Goal: Find specific page/section: Find specific page/section

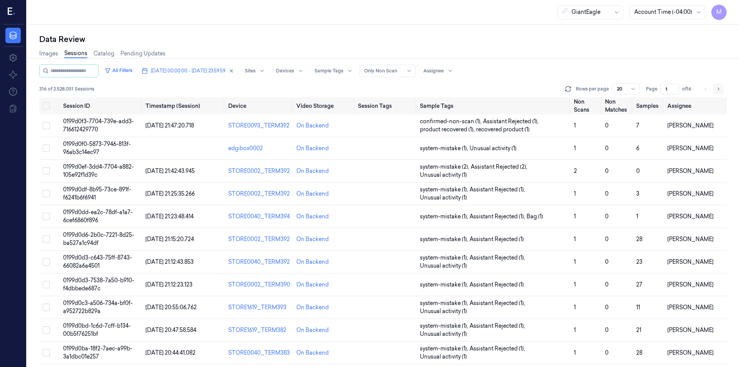
click at [716, 88] on icon "Go to next page" at bounding box center [718, 89] width 5 height 6
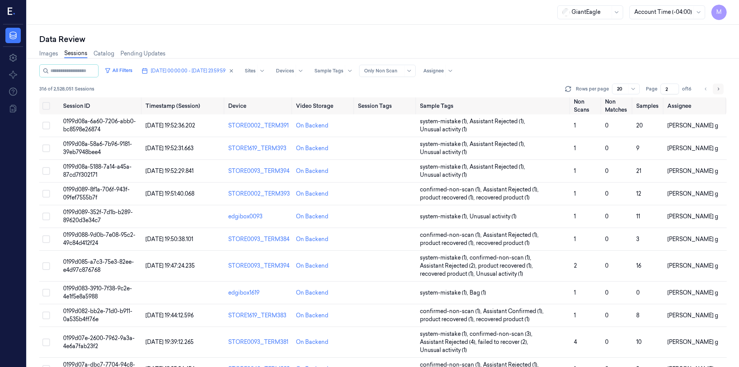
click at [721, 85] on button "Go to next page" at bounding box center [718, 89] width 11 height 11
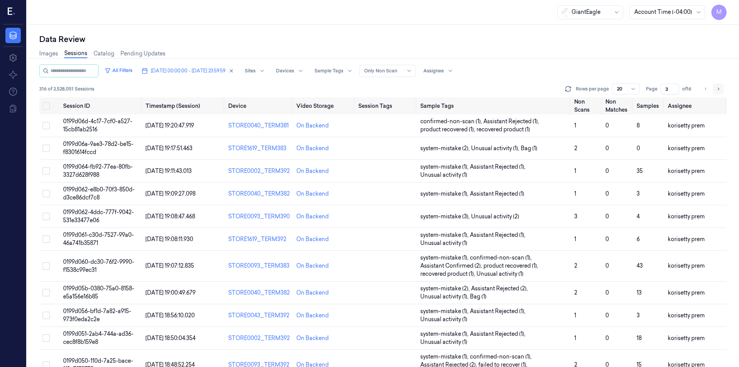
click at [721, 85] on button "Go to next page" at bounding box center [718, 89] width 11 height 11
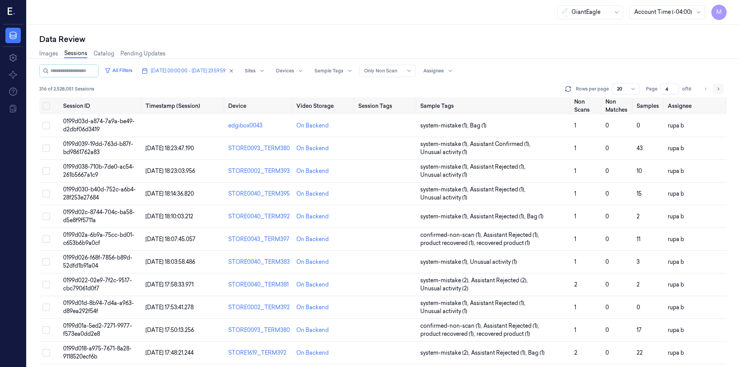
click at [721, 85] on button "Go to next page" at bounding box center [718, 89] width 11 height 11
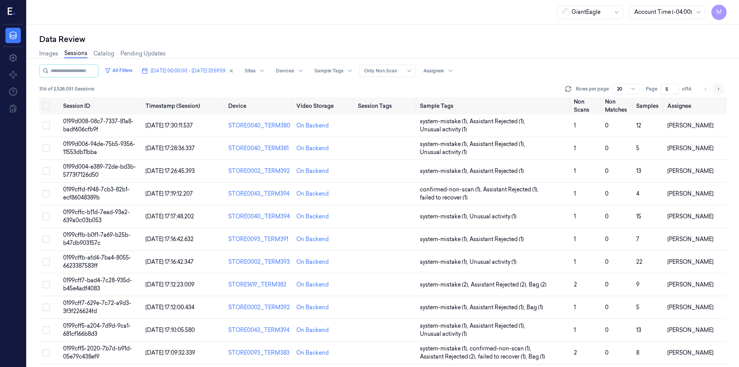
click at [721, 85] on button "Go to next page" at bounding box center [718, 89] width 11 height 11
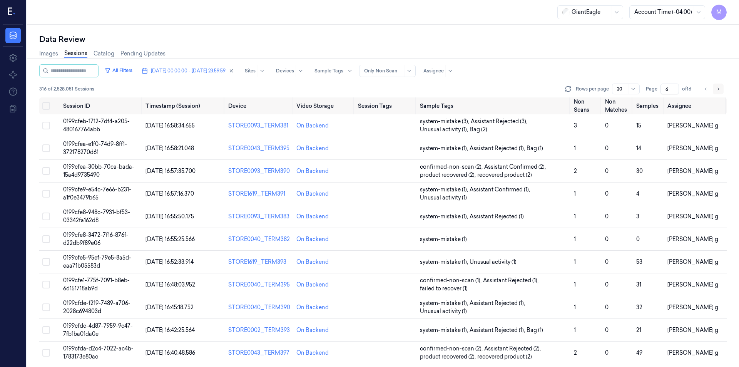
click at [721, 85] on button "Go to next page" at bounding box center [718, 89] width 11 height 11
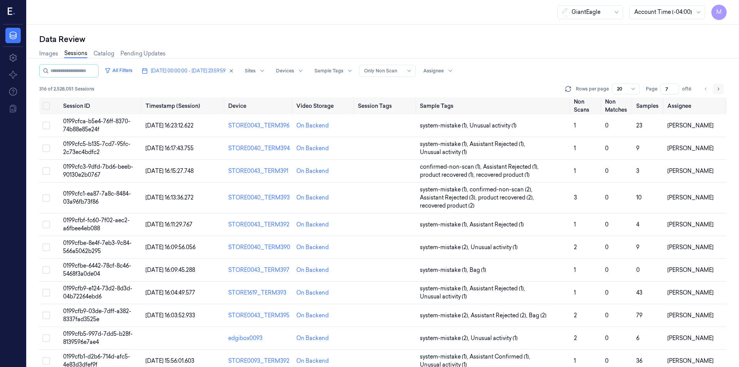
click at [721, 85] on button "Go to next page" at bounding box center [718, 89] width 11 height 11
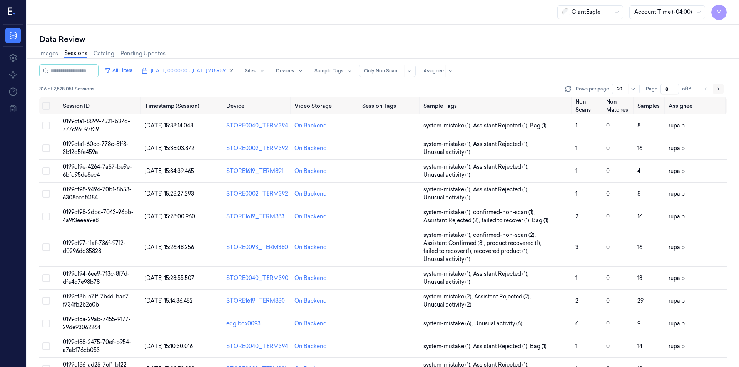
click at [722, 89] on button "Go to next page" at bounding box center [718, 89] width 11 height 11
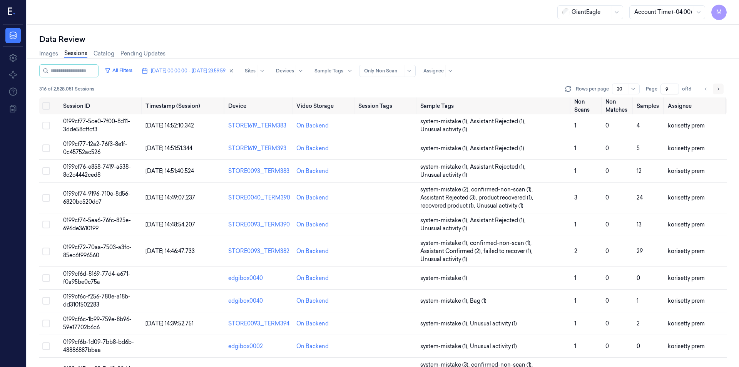
click at [716, 89] on icon "Go to next page" at bounding box center [718, 89] width 5 height 6
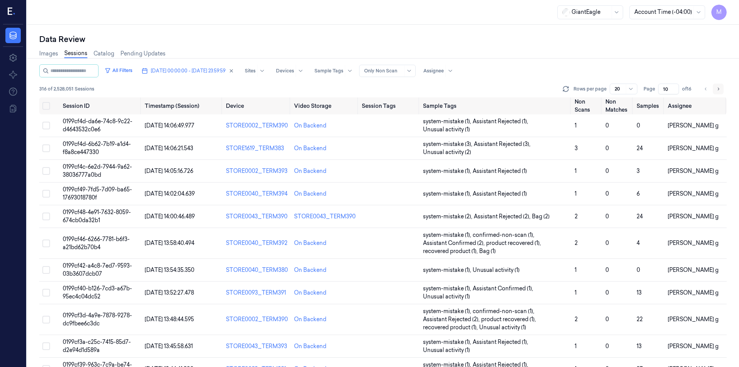
click at [718, 90] on icon "Go to next page" at bounding box center [718, 89] width 5 height 6
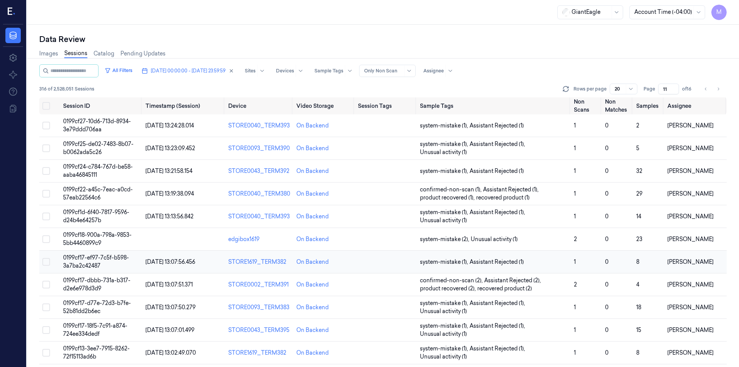
scroll to position [207, 0]
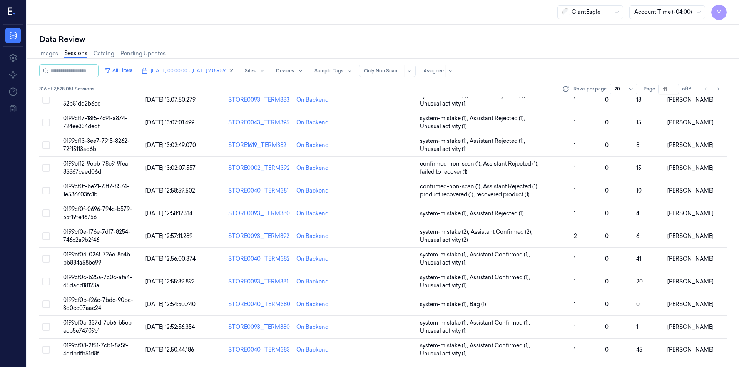
click at [711, 90] on ul "pagination" at bounding box center [711, 89] width 23 height 11
click at [716, 87] on icon "Go to next page" at bounding box center [718, 89] width 5 height 6
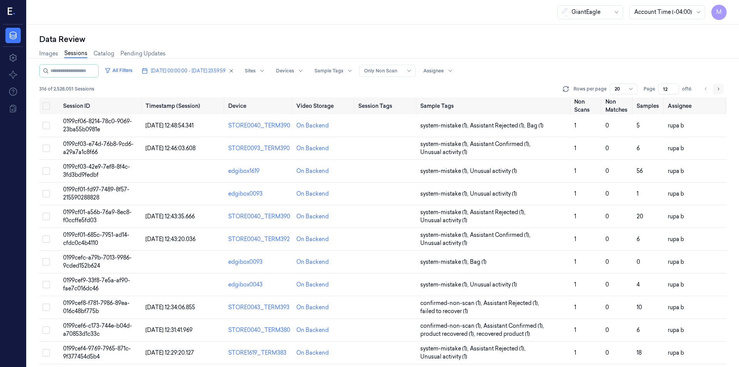
click at [715, 89] on button "Go to next page" at bounding box center [718, 89] width 11 height 11
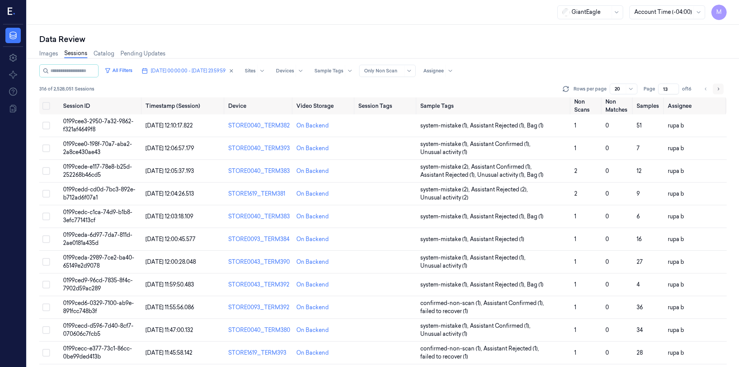
click at [716, 90] on icon "Go to next page" at bounding box center [718, 89] width 5 height 6
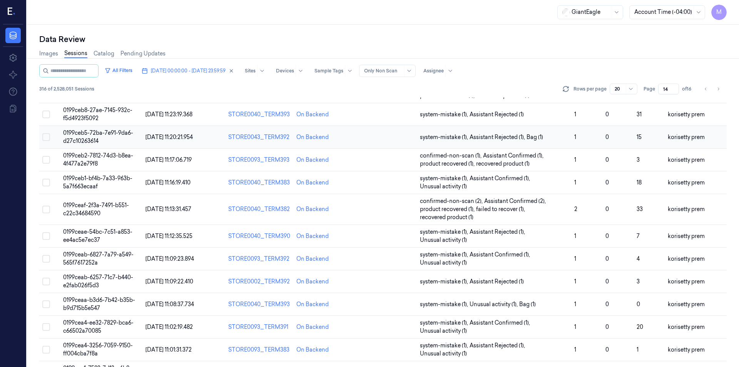
scroll to position [215, 0]
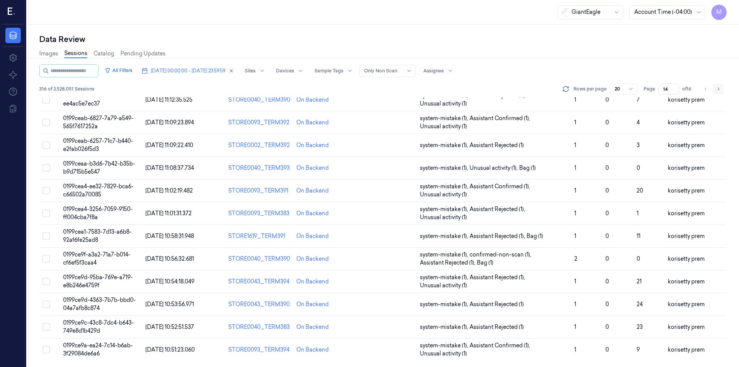
click at [716, 88] on icon "Go to next page" at bounding box center [718, 89] width 5 height 6
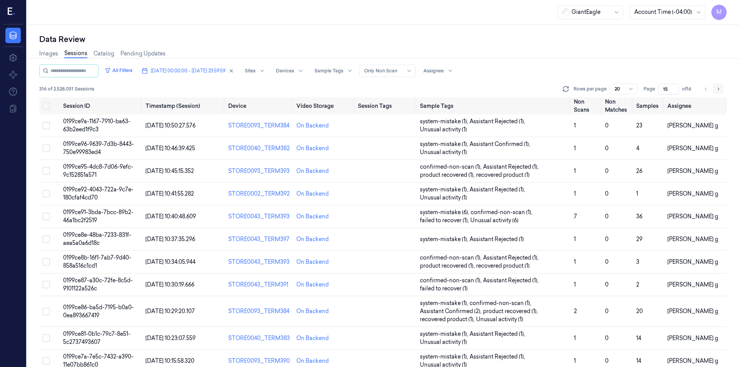
click at [717, 90] on icon "Go to next page" at bounding box center [718, 89] width 5 height 6
type input "16"
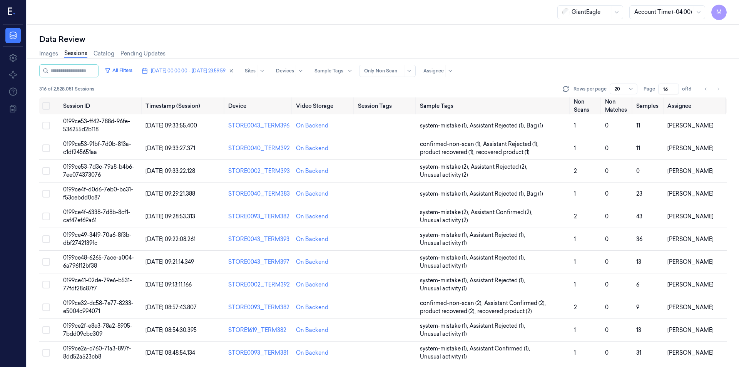
click at [602, 62] on div "Images Sessions Catalog Pending Updates" at bounding box center [382, 55] width 687 height 20
click at [334, 36] on div "Data Review" at bounding box center [382, 39] width 687 height 11
